Goal: Use online tool/utility: Utilize a website feature to perform a specific function

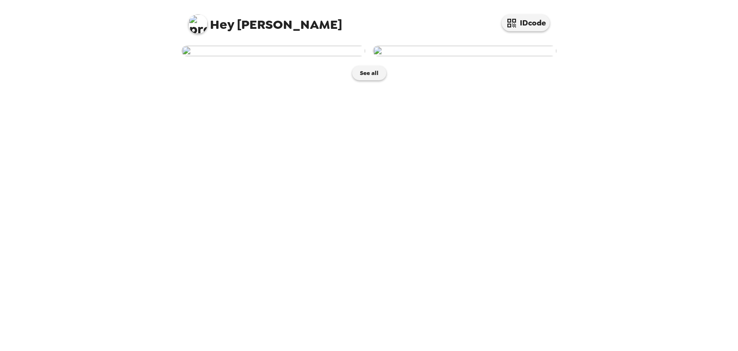
click at [488, 56] on img at bounding box center [464, 51] width 183 height 11
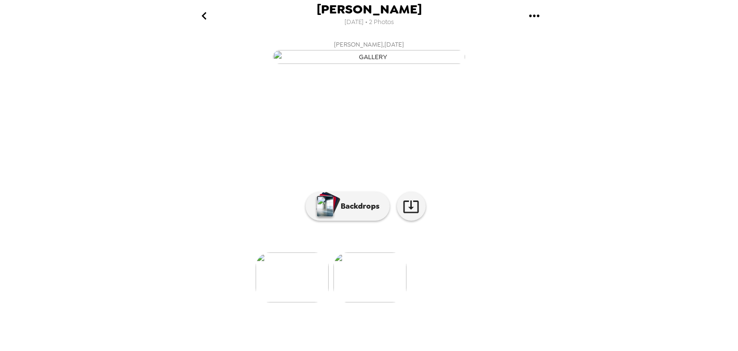
scroll to position [64, 0]
click at [362, 212] on p "Backdrops" at bounding box center [358, 206] width 44 height 12
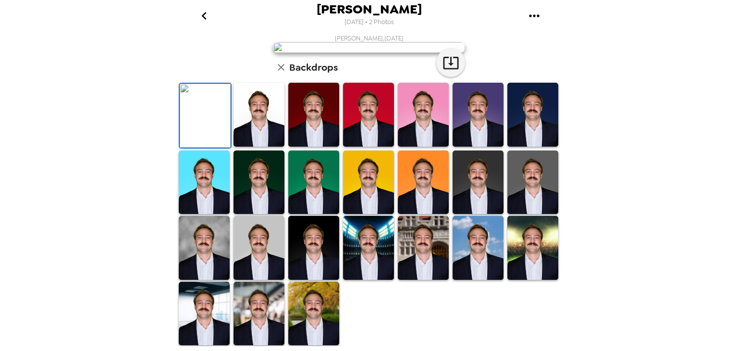
scroll to position [226, 0]
click at [256, 241] on img at bounding box center [258, 248] width 51 height 64
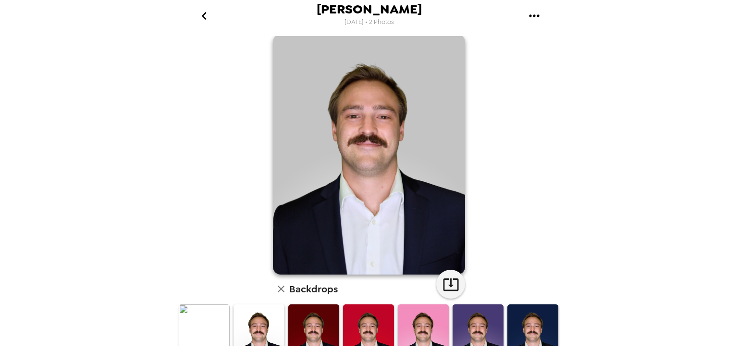
scroll to position [11, 0]
click at [452, 279] on icon "button" at bounding box center [450, 284] width 15 height 12
